Goal: Navigation & Orientation: Understand site structure

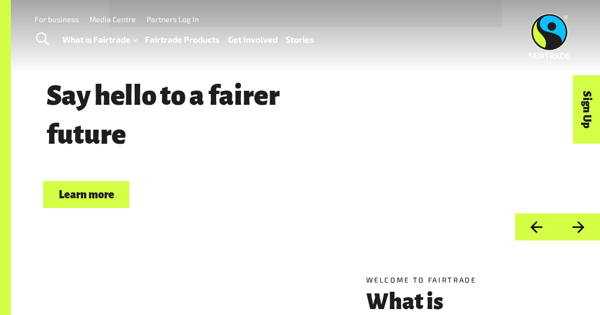
click at [168, 39] on link "Fairtrade Products" at bounding box center [182, 39] width 74 height 15
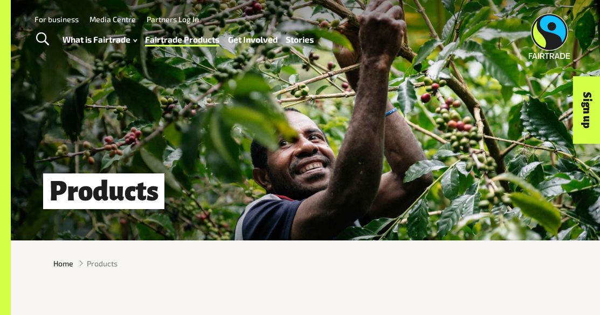
click at [57, 17] on link "For business" at bounding box center [57, 19] width 44 height 9
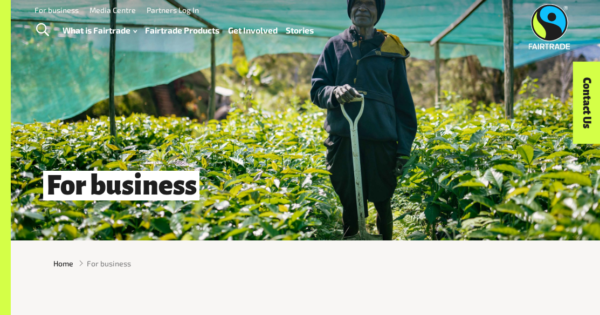
scroll to position [162, 0]
